Goal: Information Seeking & Learning: Find specific fact

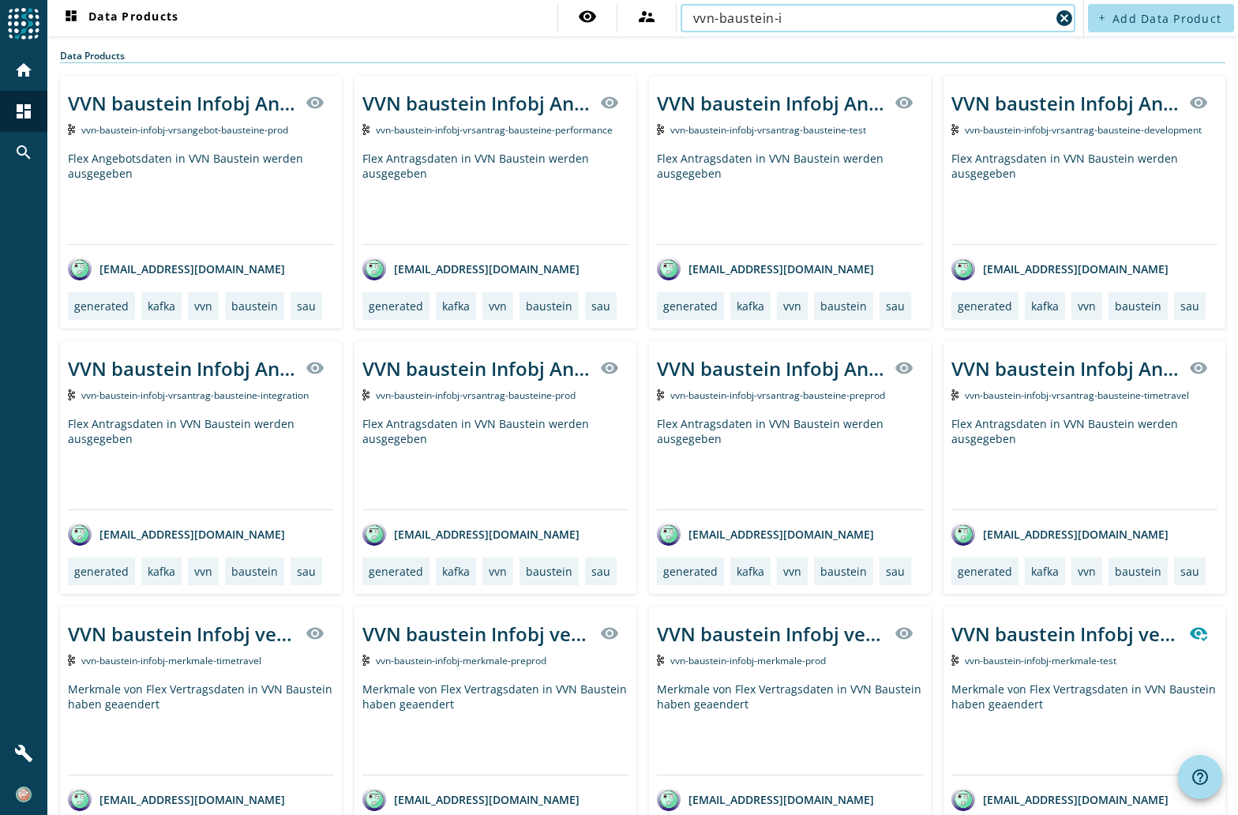
click at [783, 19] on input "vvn-baustein-i" at bounding box center [871, 18] width 357 height 19
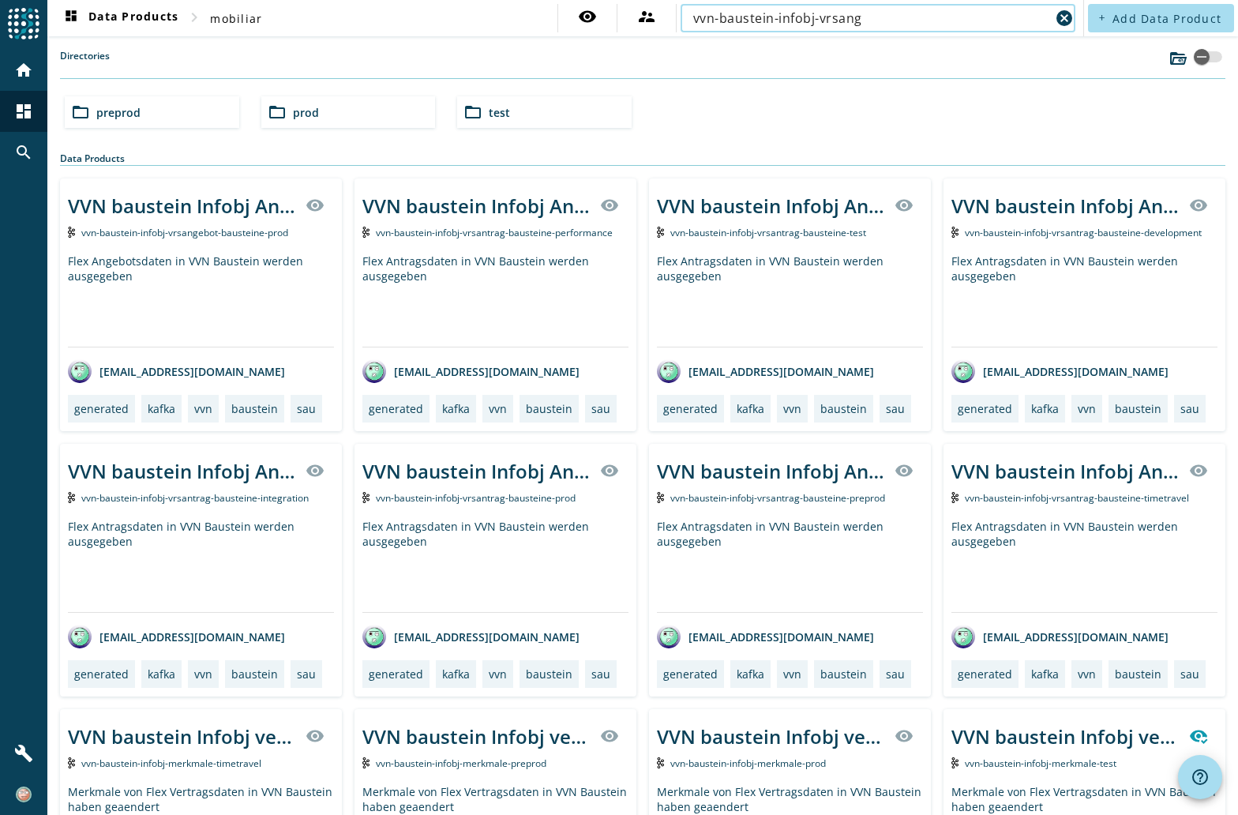
type input "vvn-baustein-infobj-vrsang"
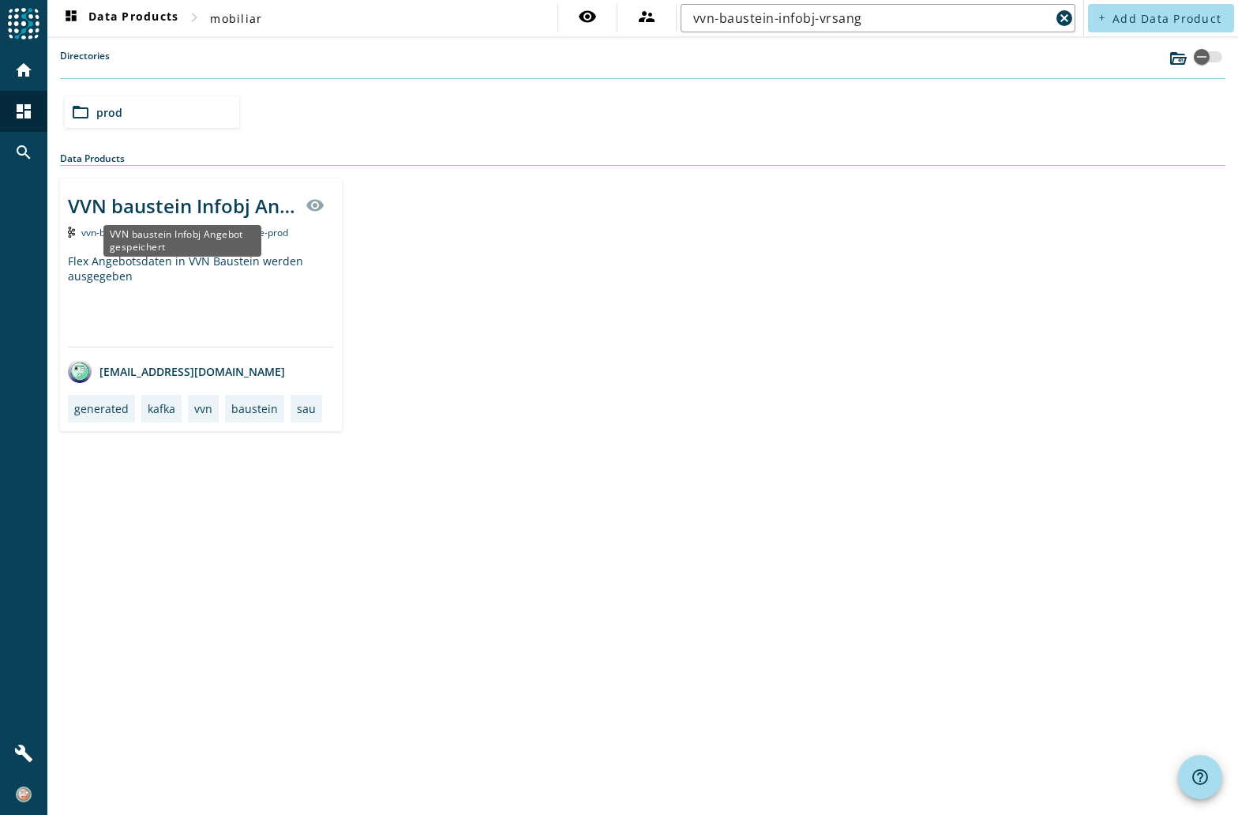
click at [162, 216] on div "VVN baustein Infobj Angebot gespeichert" at bounding box center [182, 206] width 228 height 26
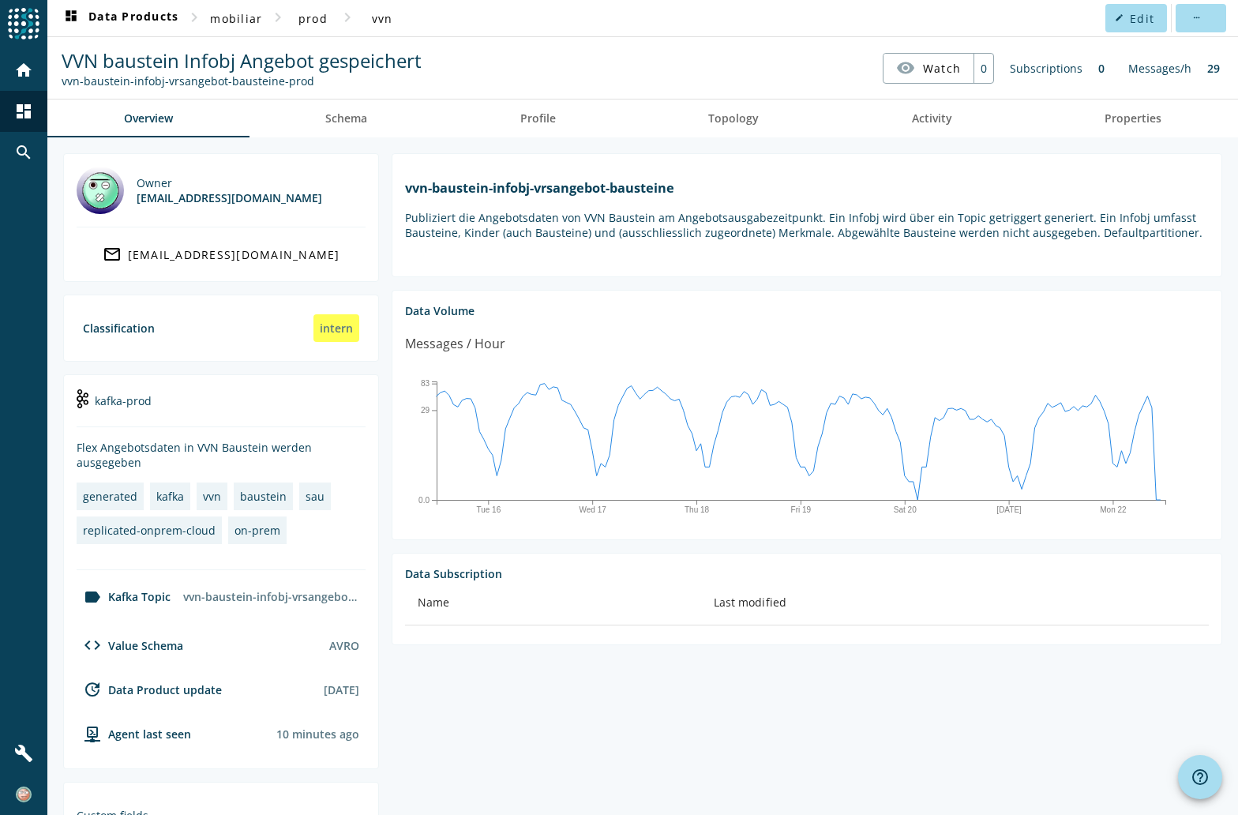
click at [836, 731] on section "vvn-baustein-infobj-vrsangebot-bausteine Publiziert die Angebotsdaten von VVN B…" at bounding box center [800, 621] width 843 height 936
